Goal: Information Seeking & Learning: Learn about a topic

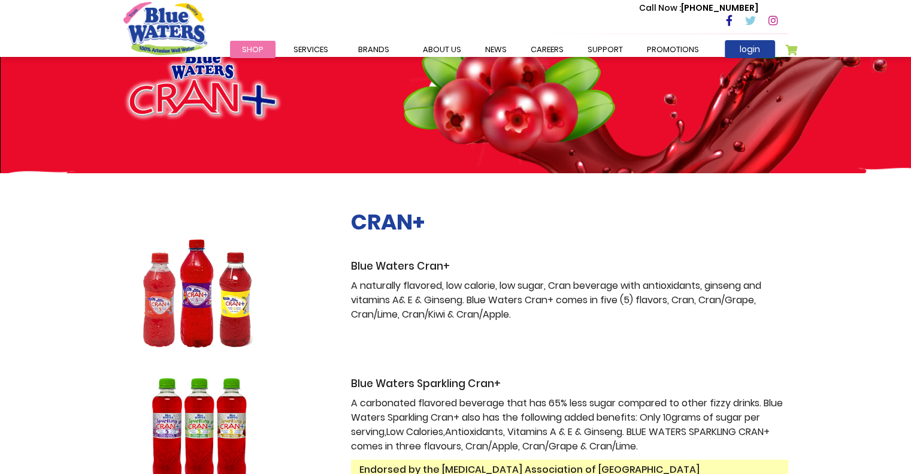
scroll to position [62, 0]
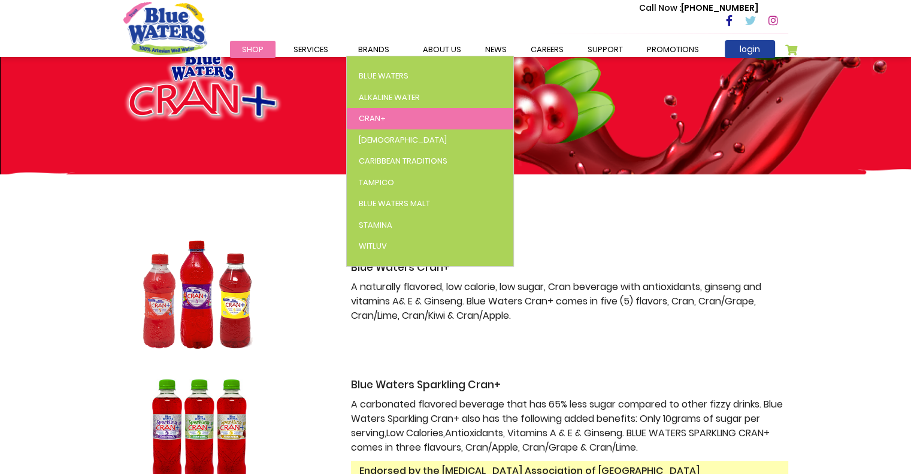
click at [375, 116] on span "Cran+" at bounding box center [372, 118] width 27 height 11
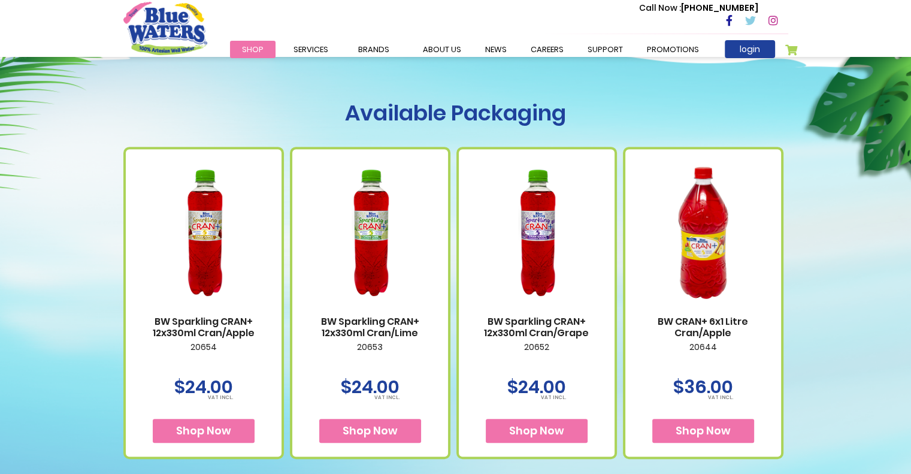
scroll to position [615, 0]
click at [230, 426] on button "Shop Now" at bounding box center [204, 430] width 102 height 24
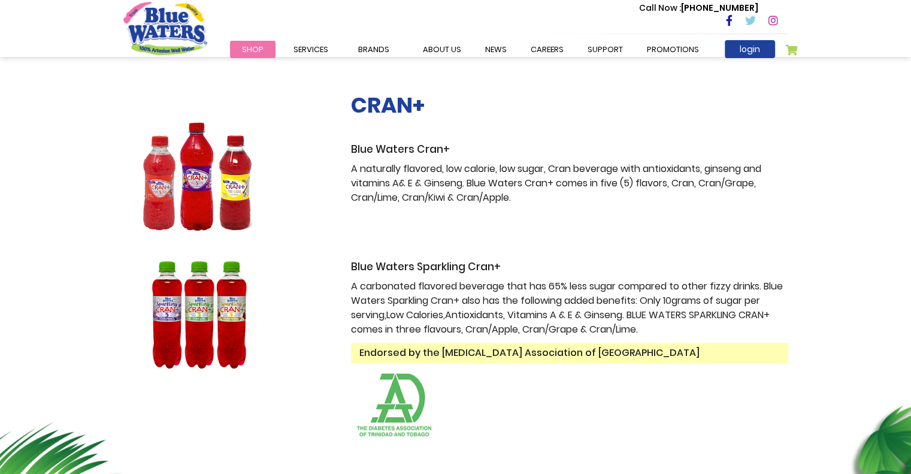
scroll to position [172, 0]
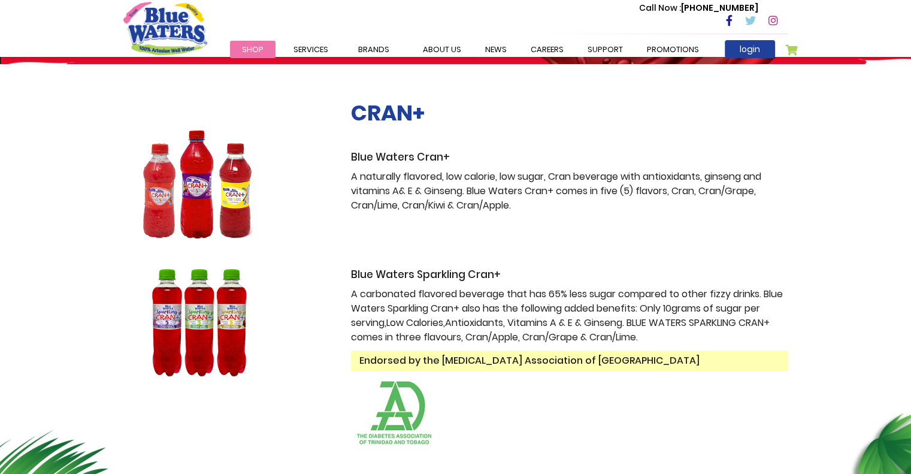
click at [221, 176] on img at bounding box center [198, 184] width 150 height 108
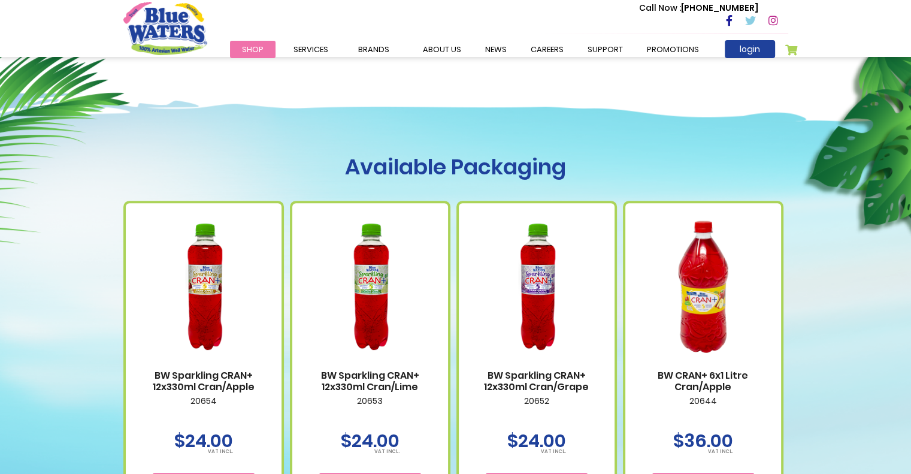
scroll to position [560, 0]
